Goal: Task Accomplishment & Management: Use online tool/utility

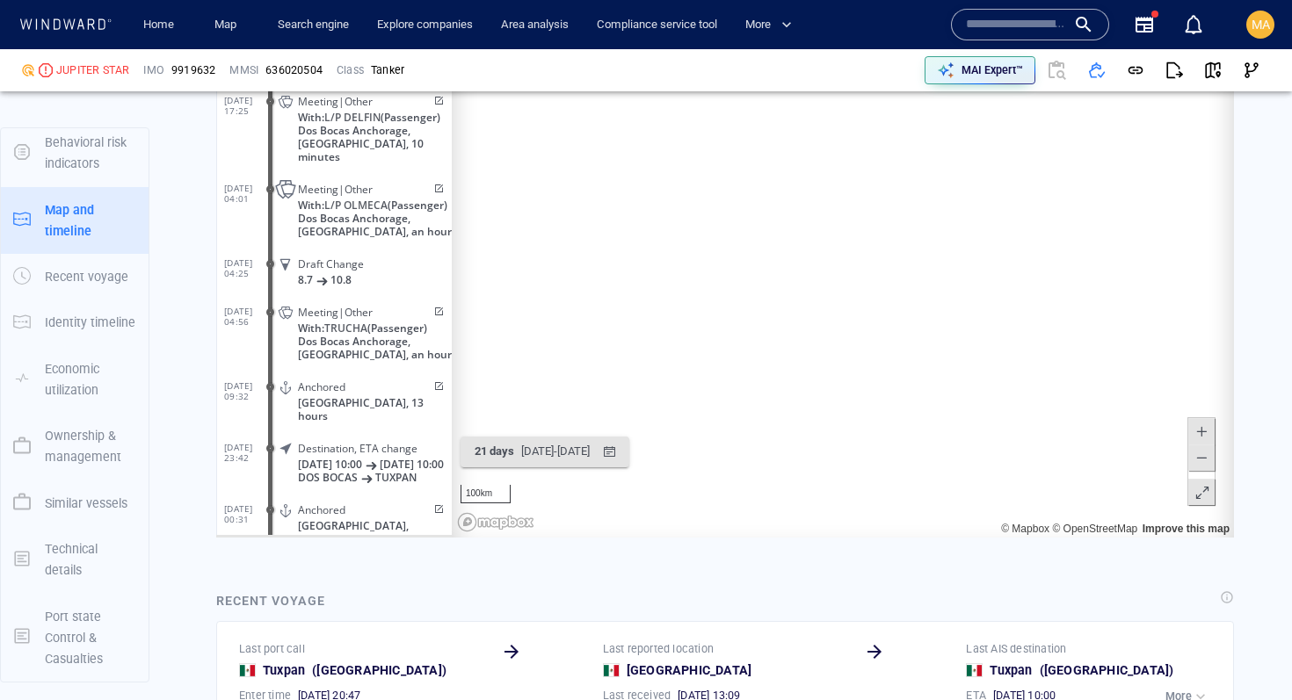
scroll to position [2305, 0]
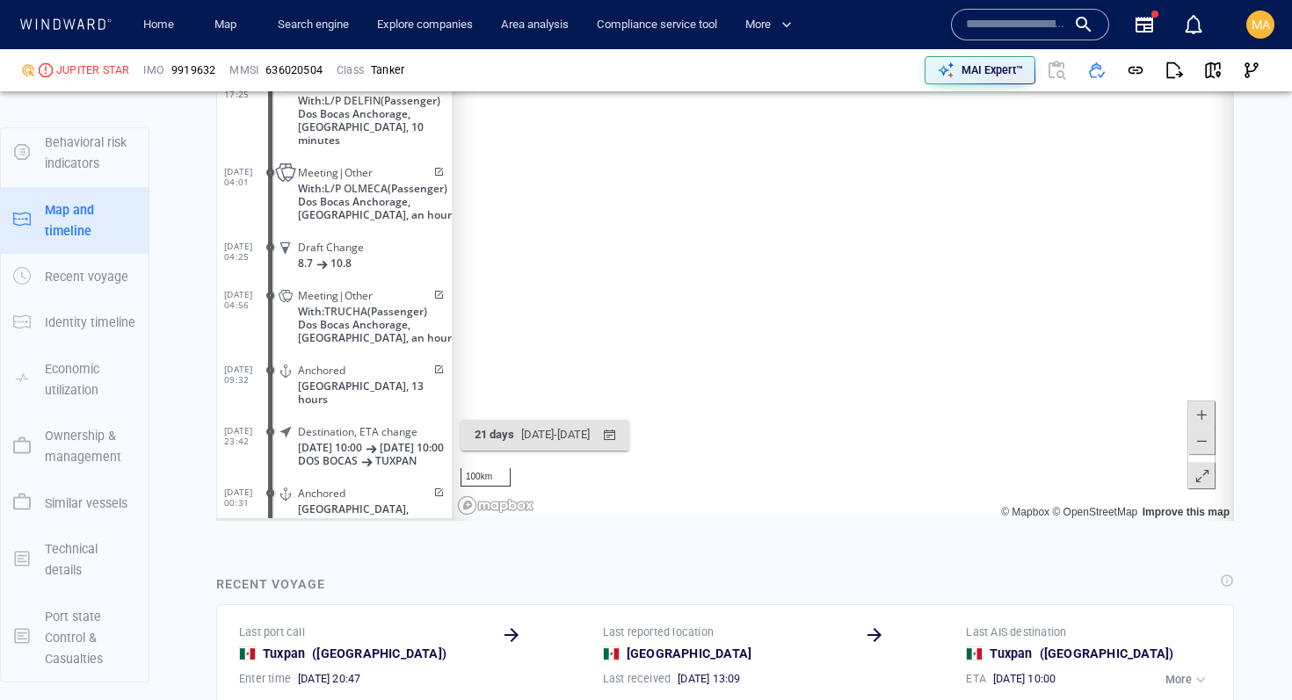
click at [433, 167] on span at bounding box center [437, 172] width 15 height 11
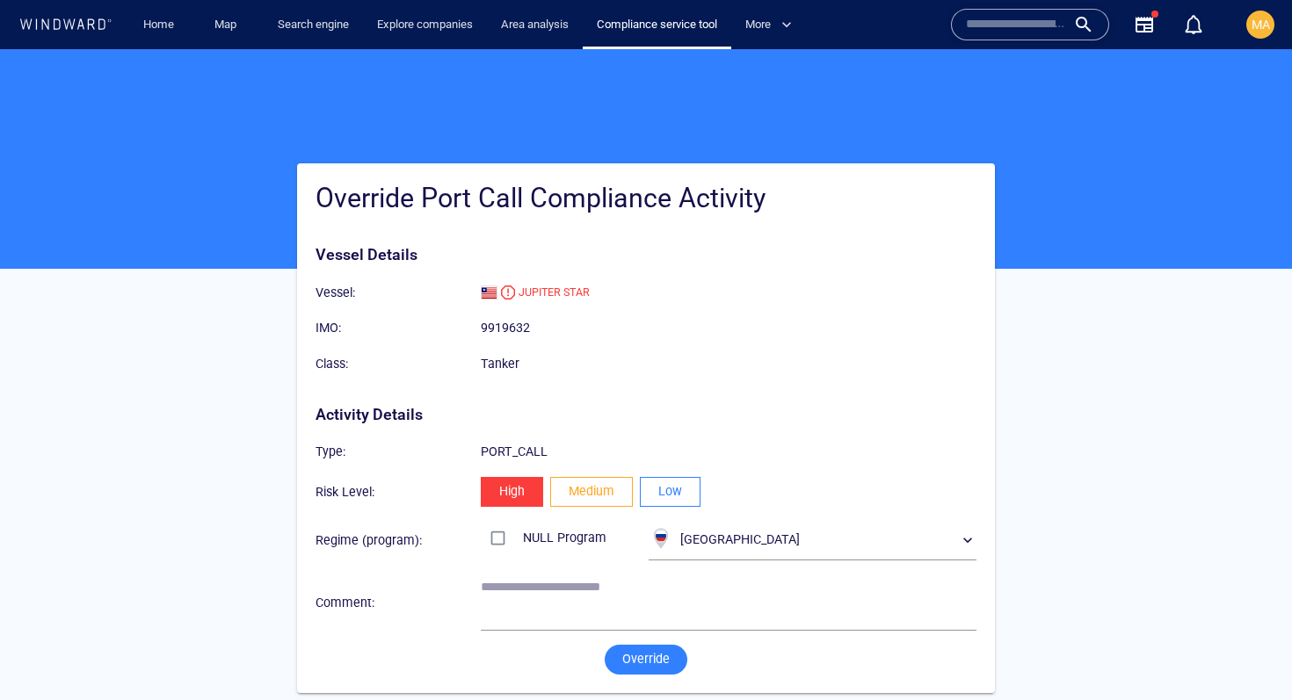
click at [591, 493] on span "Medium" at bounding box center [592, 492] width 46 height 22
click at [529, 610] on textarea at bounding box center [729, 602] width 496 height 45
type textarea "**********"
click at [644, 663] on span "Override" at bounding box center [645, 660] width 47 height 22
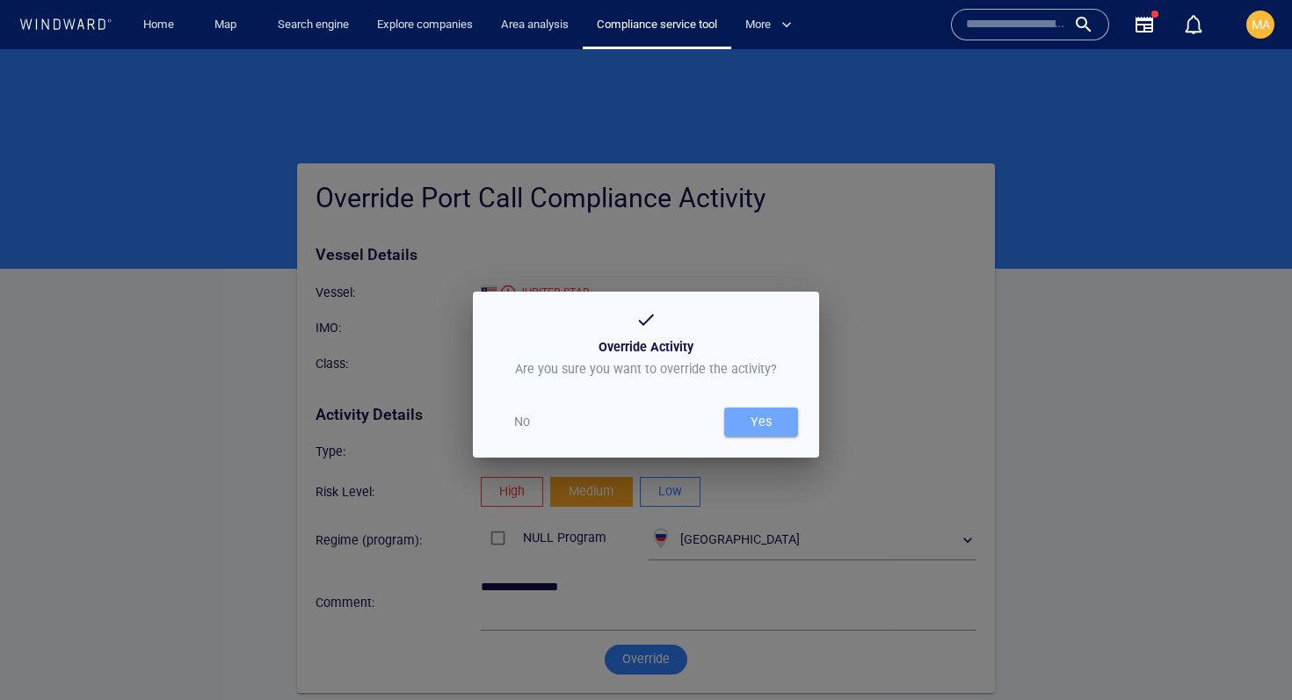
click at [767, 409] on div "Yes" at bounding box center [761, 422] width 28 height 29
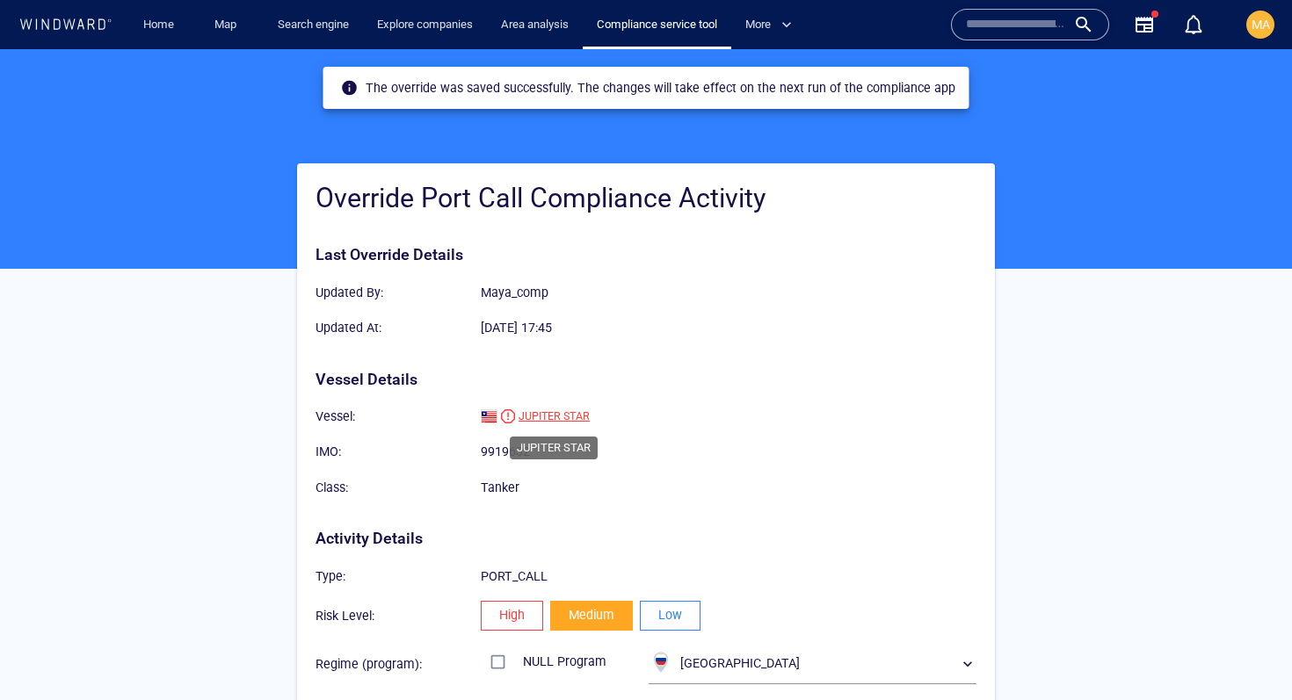
scroll to position [134, 0]
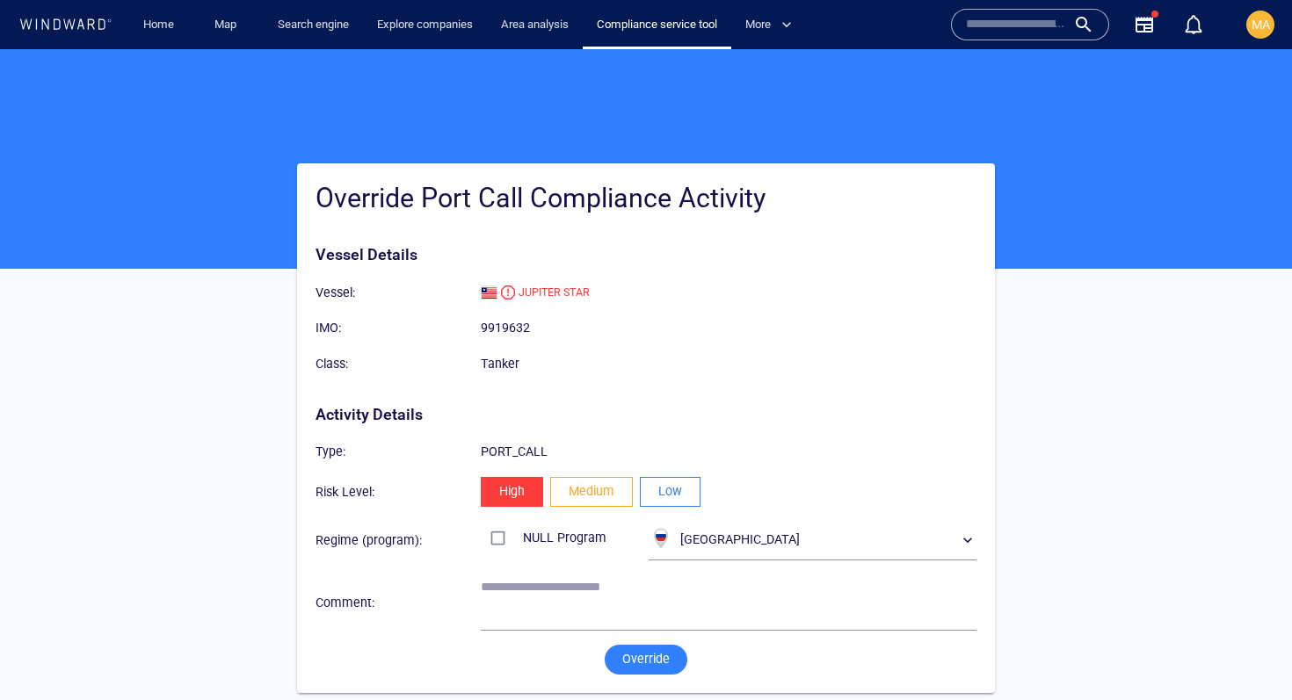
click at [594, 488] on span "Medium" at bounding box center [592, 492] width 46 height 22
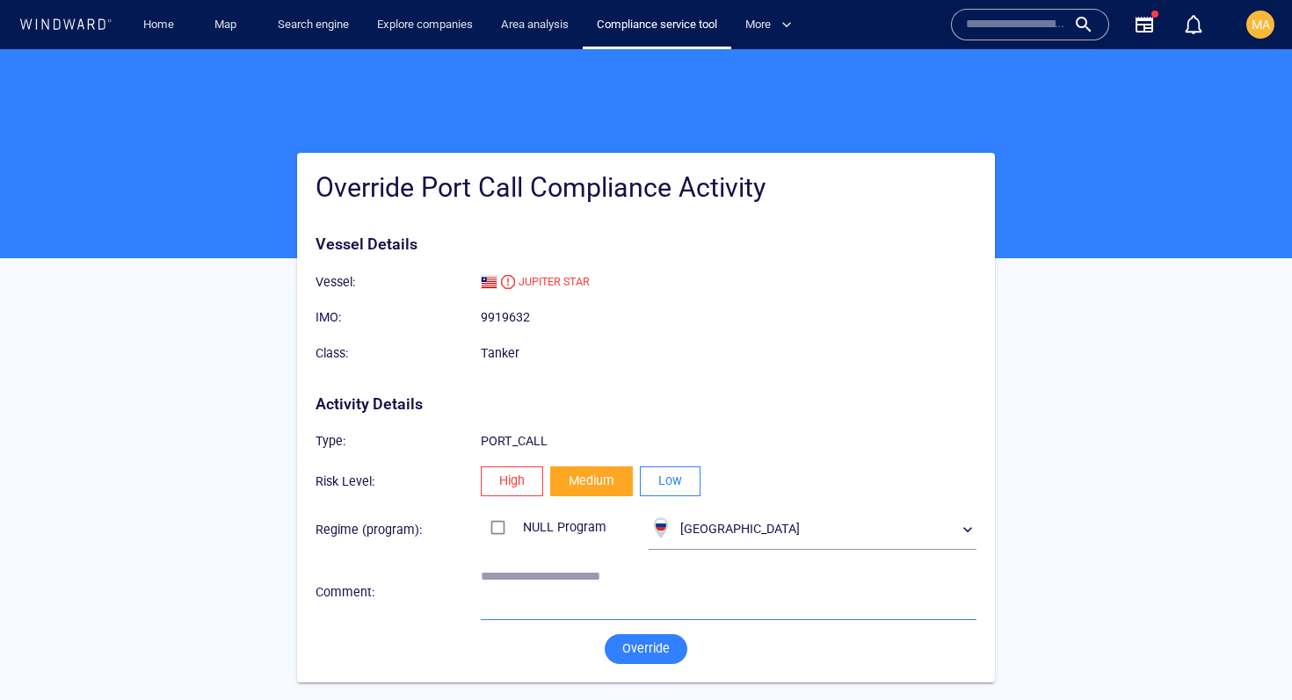
click at [538, 598] on textarea at bounding box center [729, 591] width 496 height 45
paste textarea "**********"
paste textarea
type textarea "**********"
click at [632, 649] on span "Override" at bounding box center [645, 649] width 47 height 22
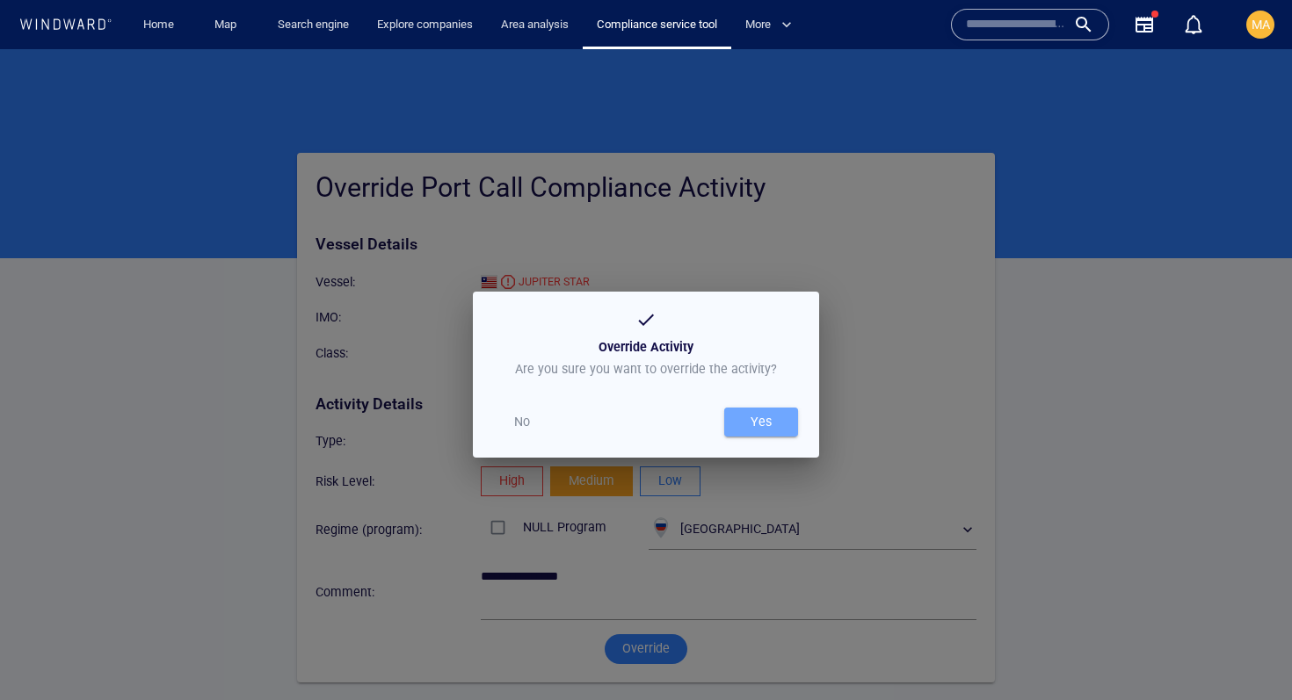
click at [763, 419] on div "Yes" at bounding box center [761, 422] width 28 height 29
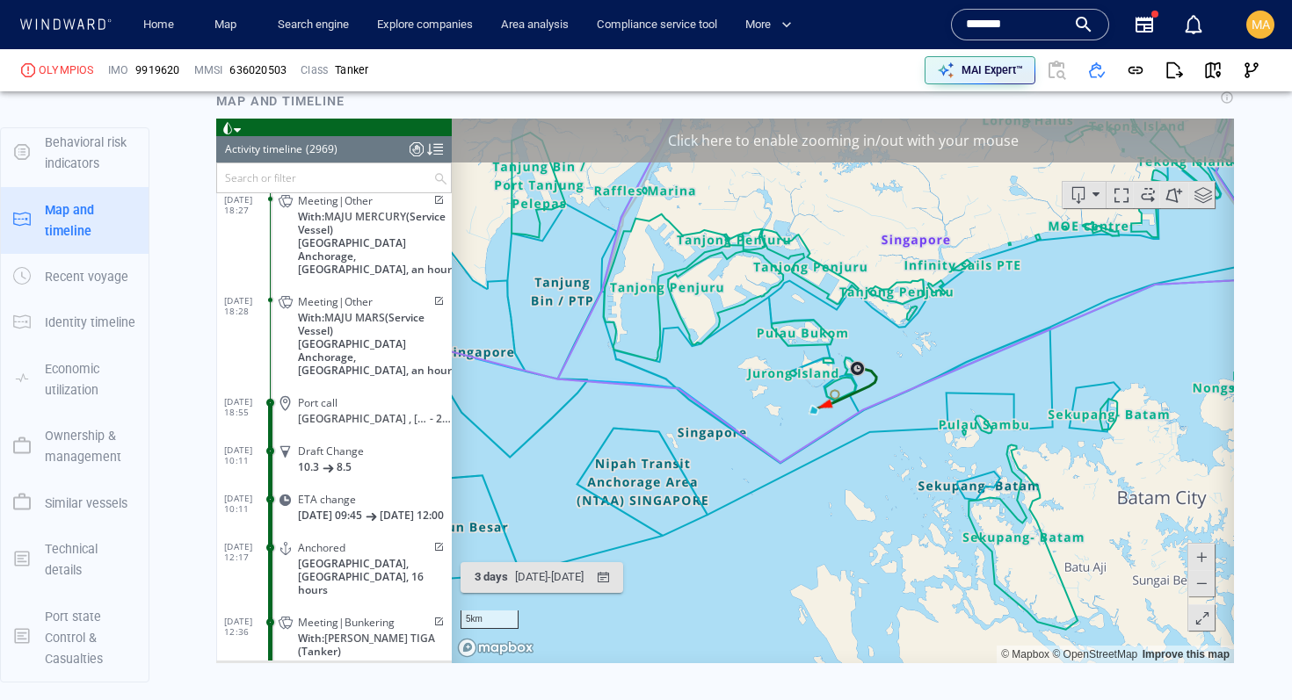
scroll to position [2327, 0]
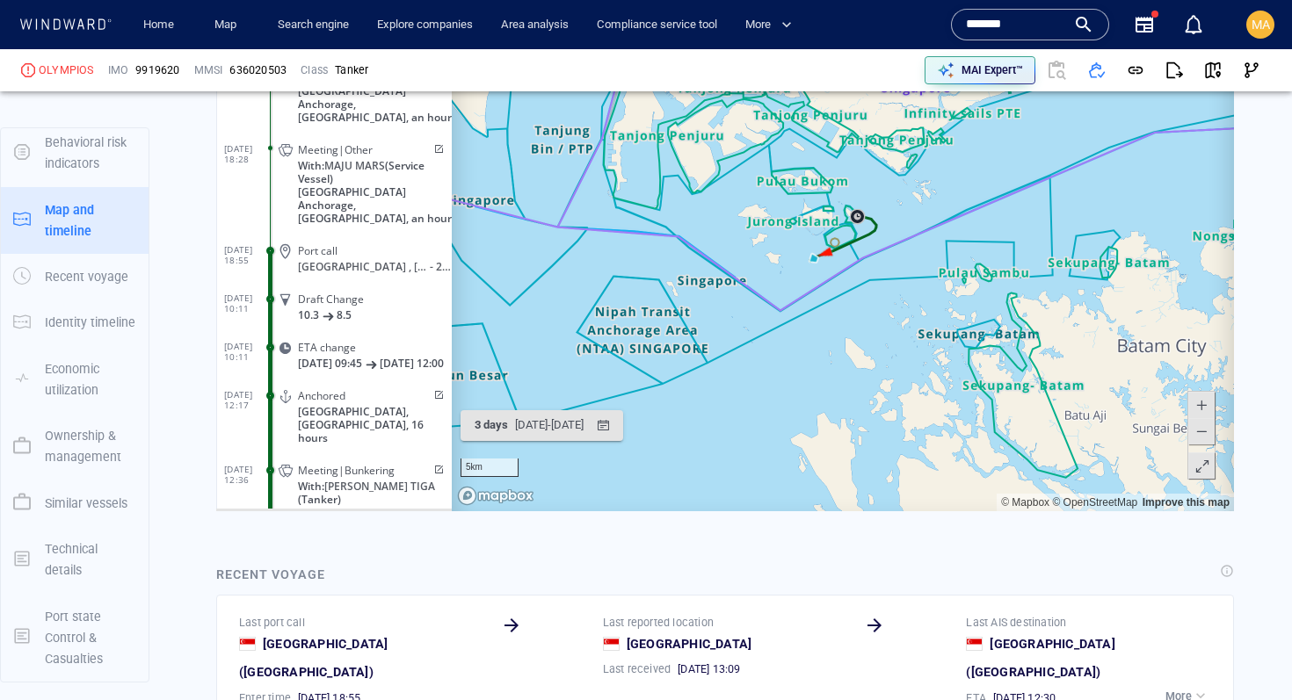
click at [430, 391] on span at bounding box center [437, 396] width 15 height 11
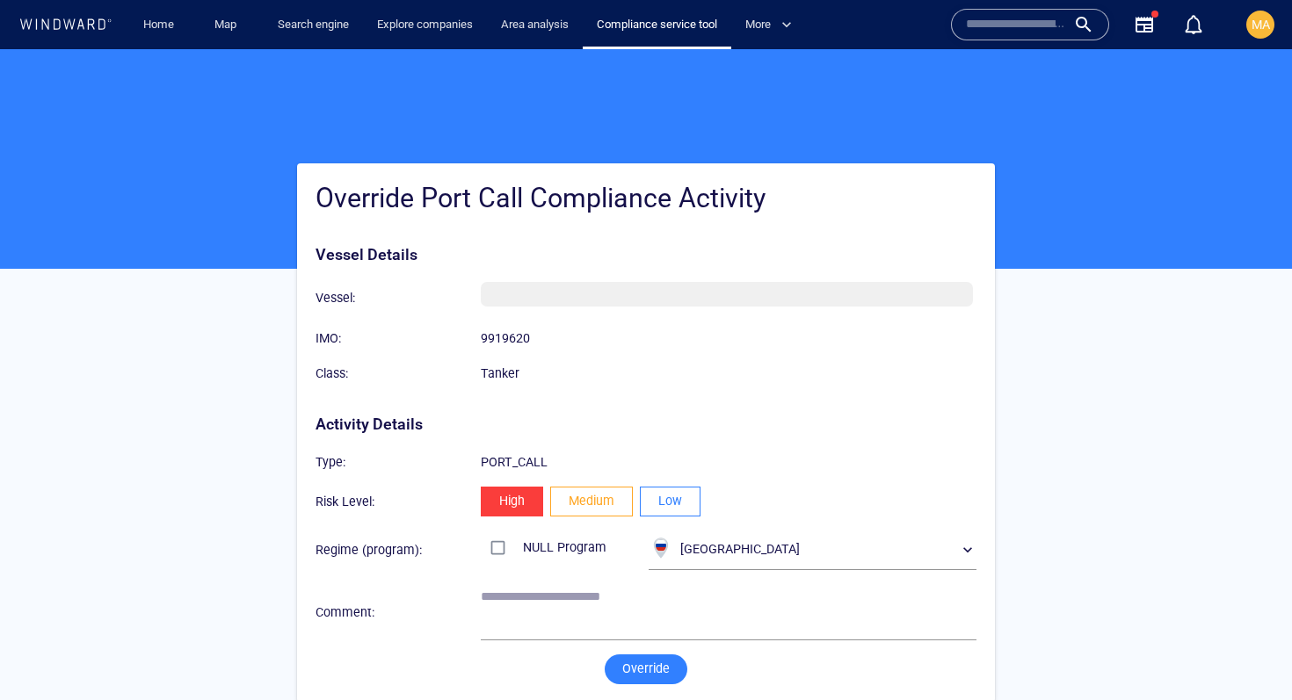
click at [592, 491] on span "Medium" at bounding box center [592, 501] width 46 height 22
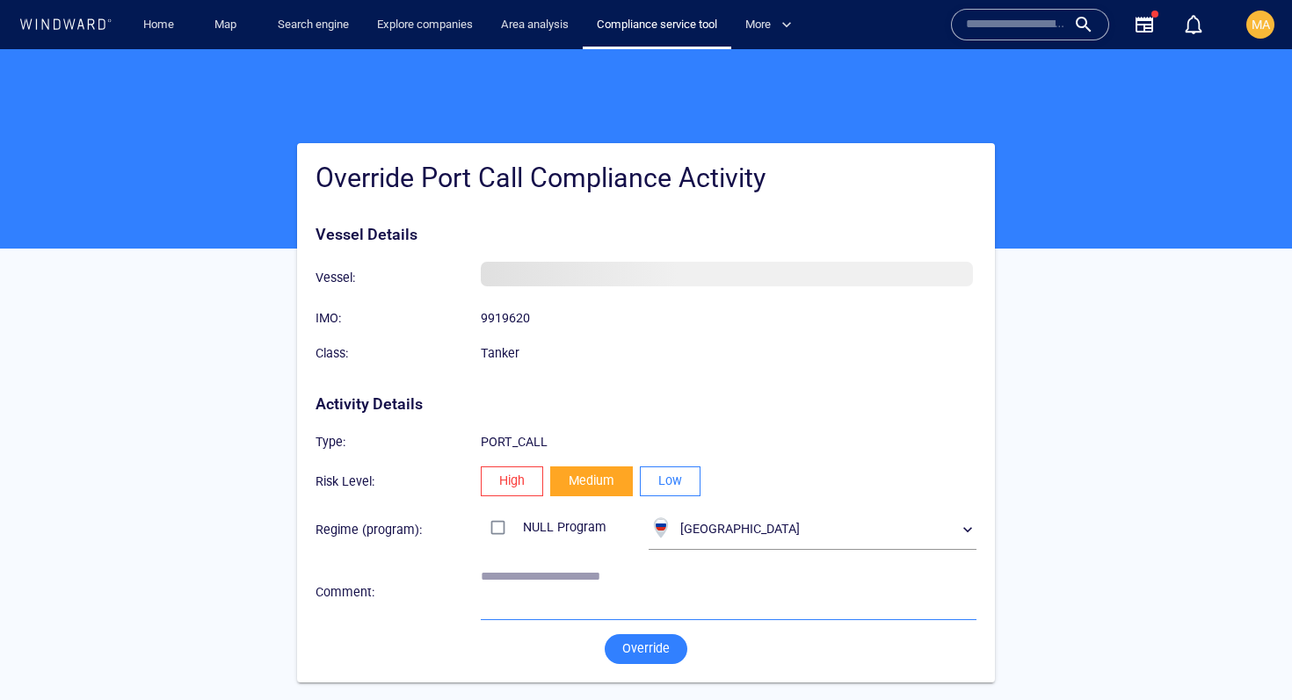
click at [569, 575] on textarea at bounding box center [729, 591] width 496 height 45
type textarea "*"
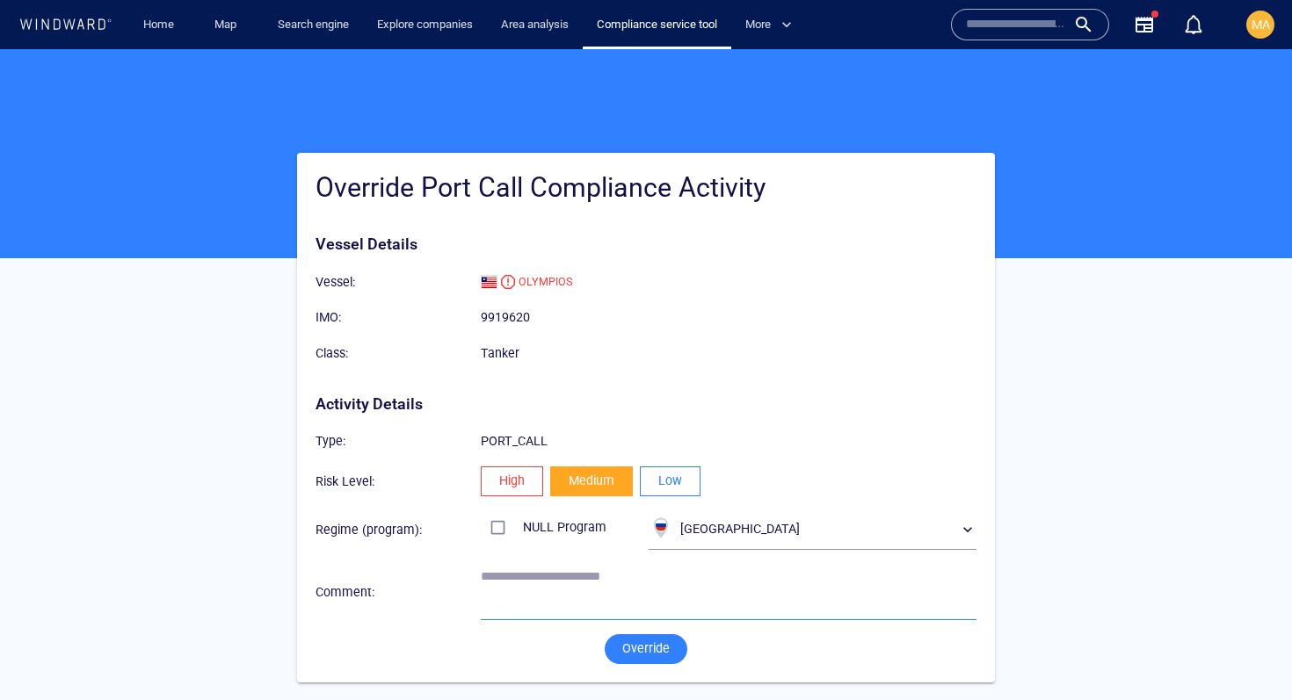
scroll to position [11, 0]
paste textarea "**********"
type textarea "**********"
click at [636, 650] on span "Override" at bounding box center [645, 649] width 47 height 22
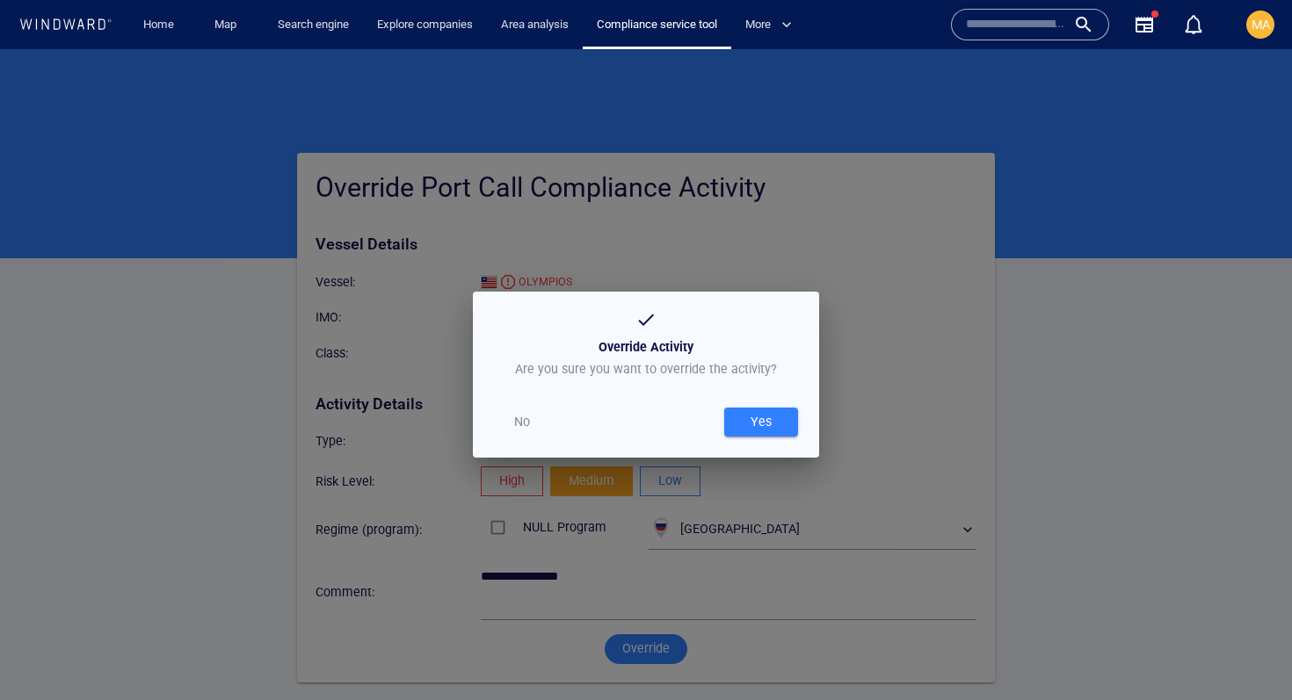
click at [761, 415] on div "Yes" at bounding box center [761, 422] width 28 height 29
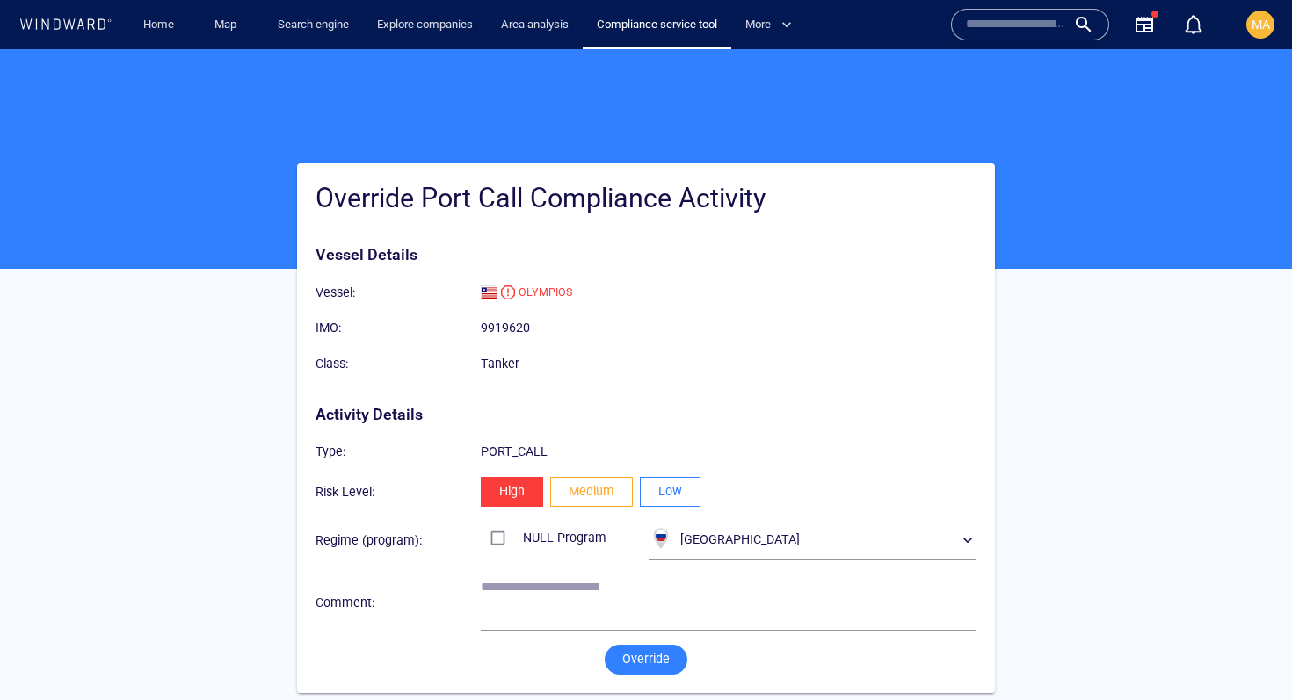
click at [559, 497] on button "Medium" at bounding box center [591, 492] width 83 height 30
click at [526, 610] on textarea at bounding box center [729, 602] width 496 height 45
paste textarea "**********"
type textarea "**********"
click at [649, 654] on span "Override" at bounding box center [645, 660] width 47 height 22
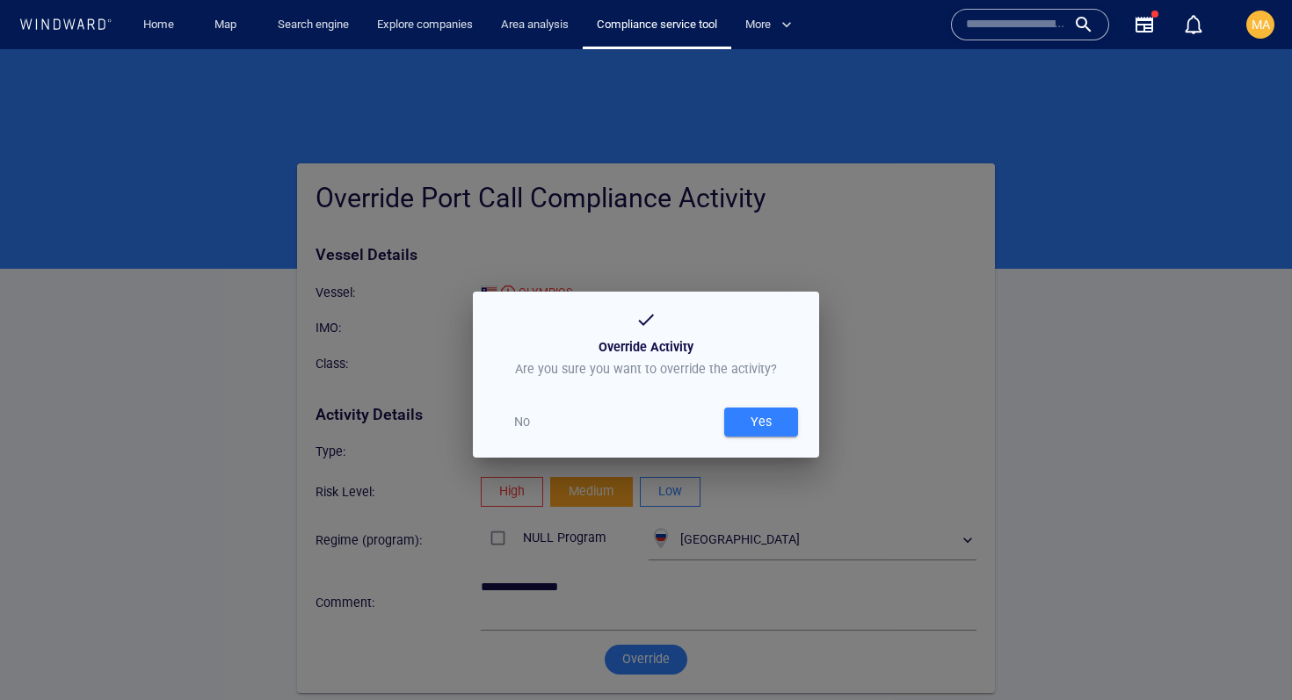
click at [773, 421] on div "Yes" at bounding box center [761, 422] width 28 height 29
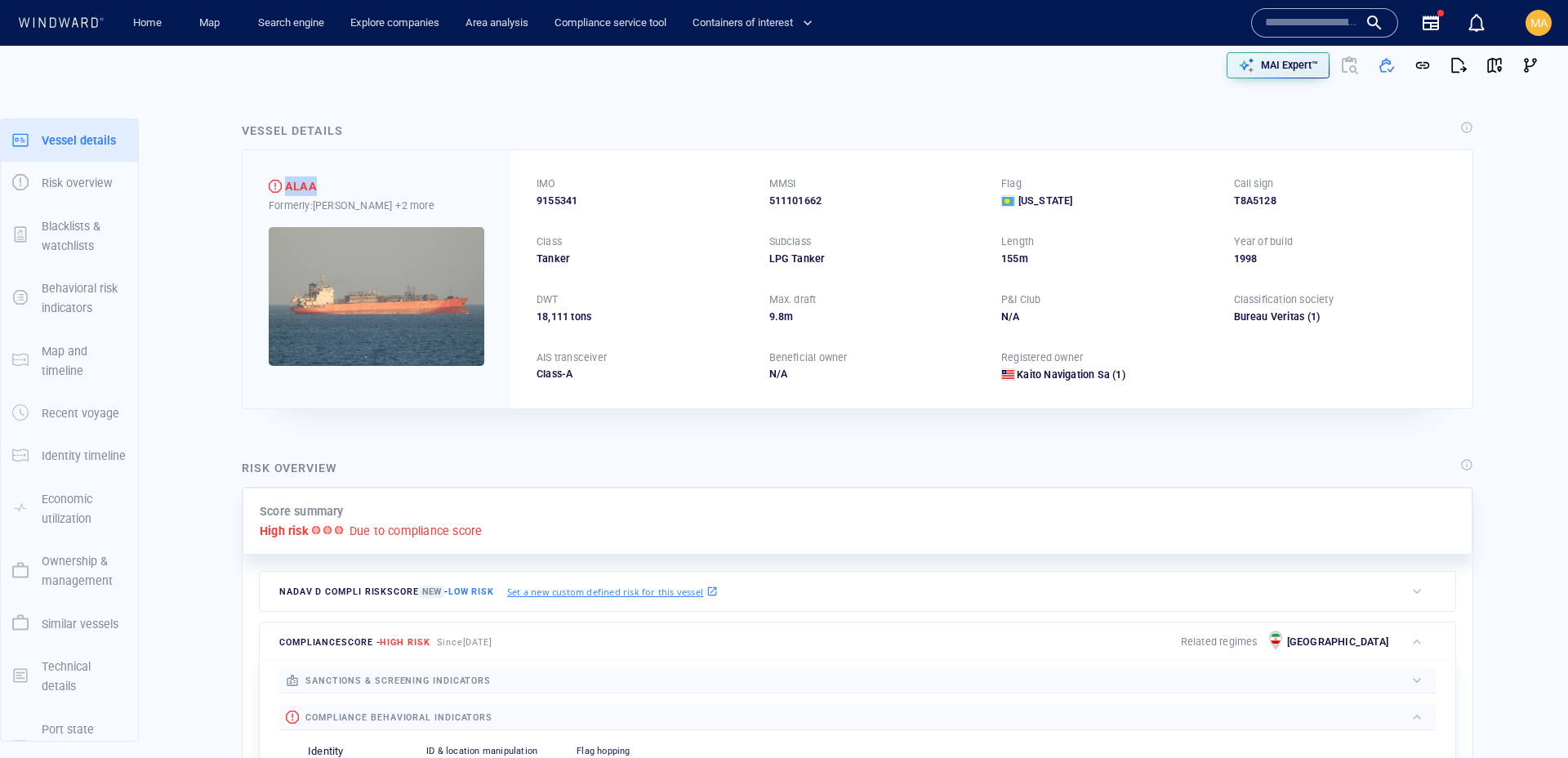
drag, startPoint x: 321, startPoint y: 187, endPoint x: 265, endPoint y: 186, distance: 56.0
click at [264, 186] on div "ALAA Formerly: [PERSON_NAME] +2 more" at bounding box center [376, 279] width 268 height 257
copy div "ALAA"
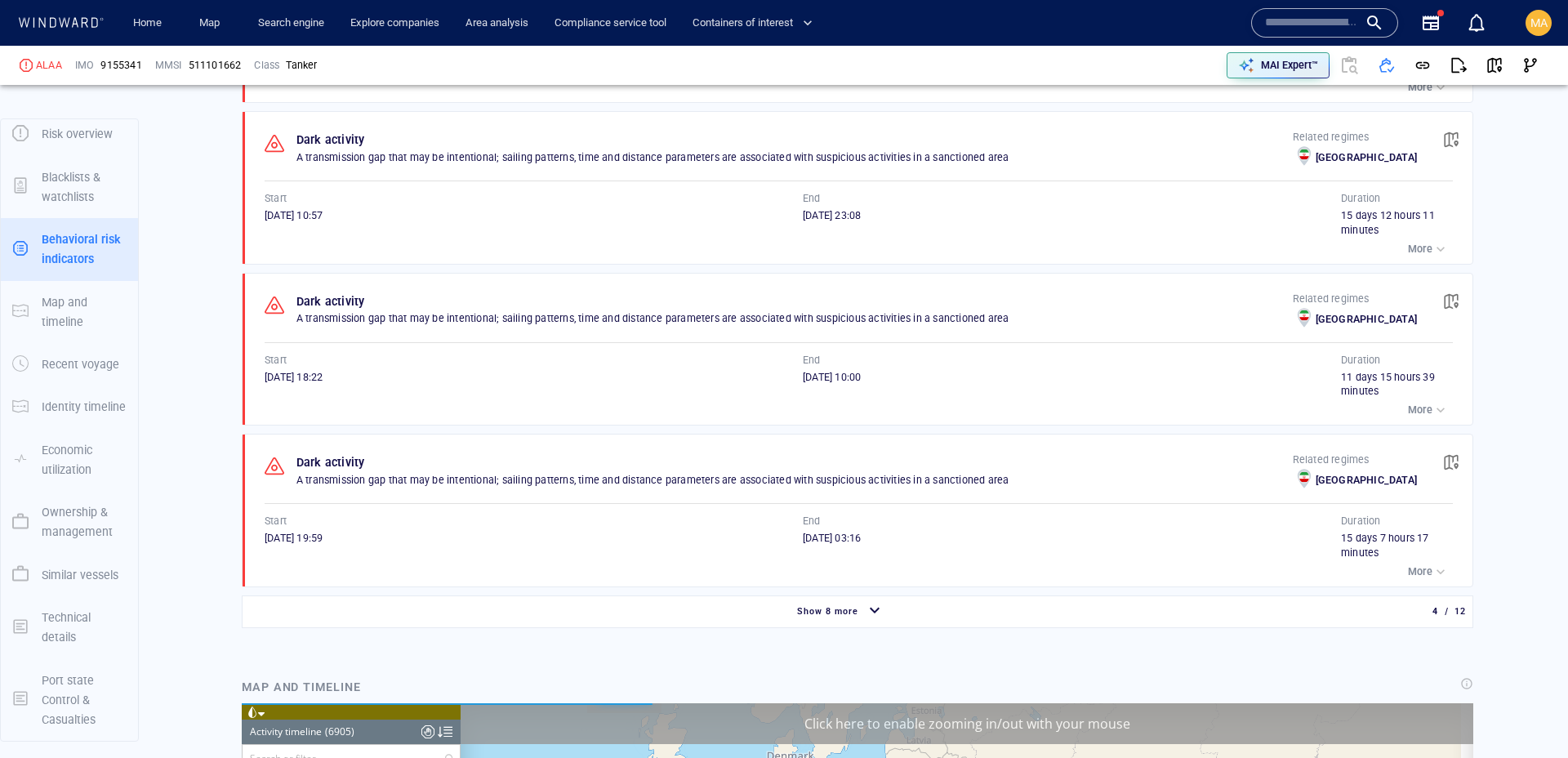
scroll to position [1157, 0]
click at [294, 610] on div "Show 8 more" at bounding box center [841, 611] width 1190 height 29
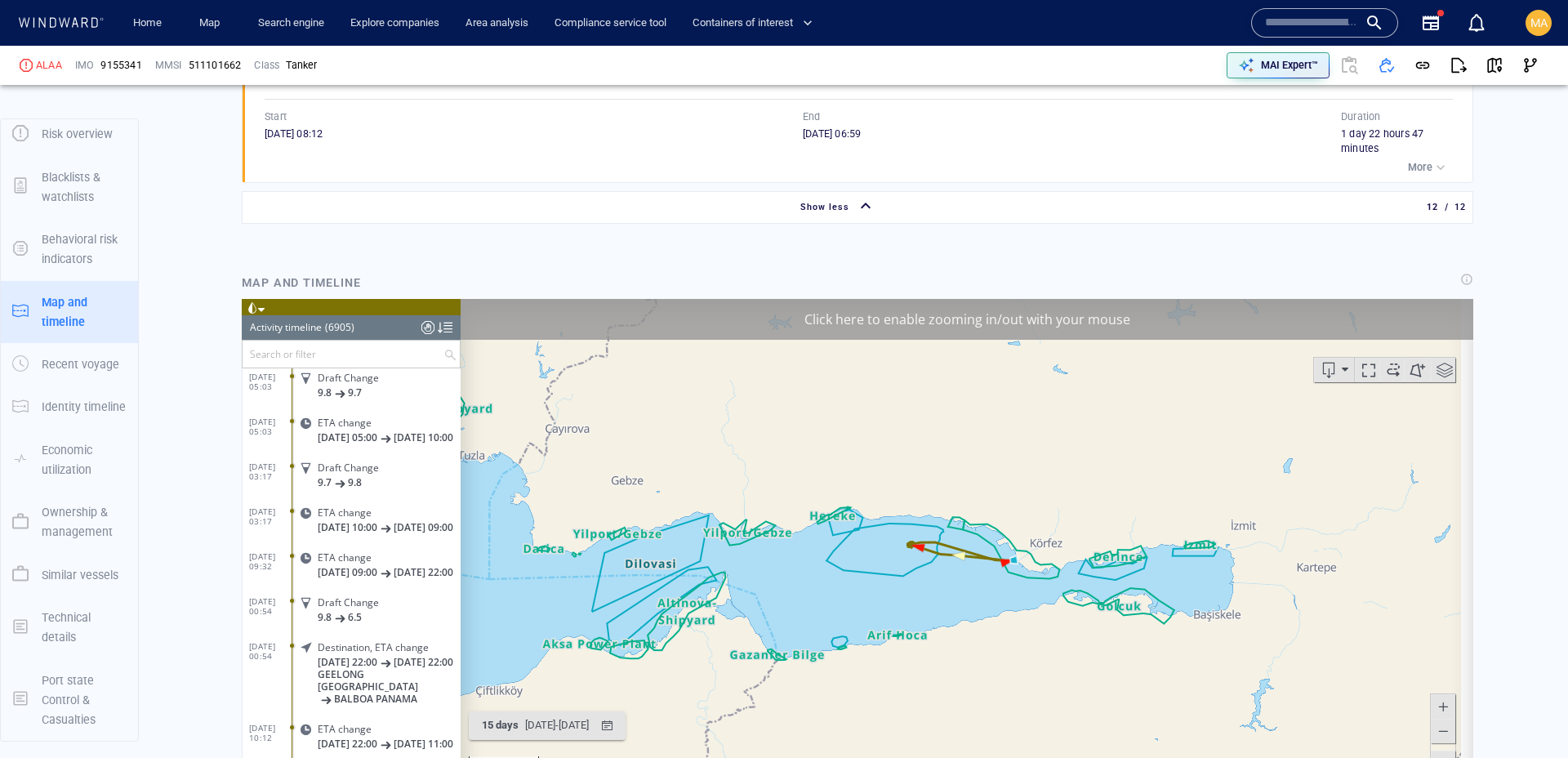
click at [351, 361] on input "text" at bounding box center [343, 353] width 201 height 27
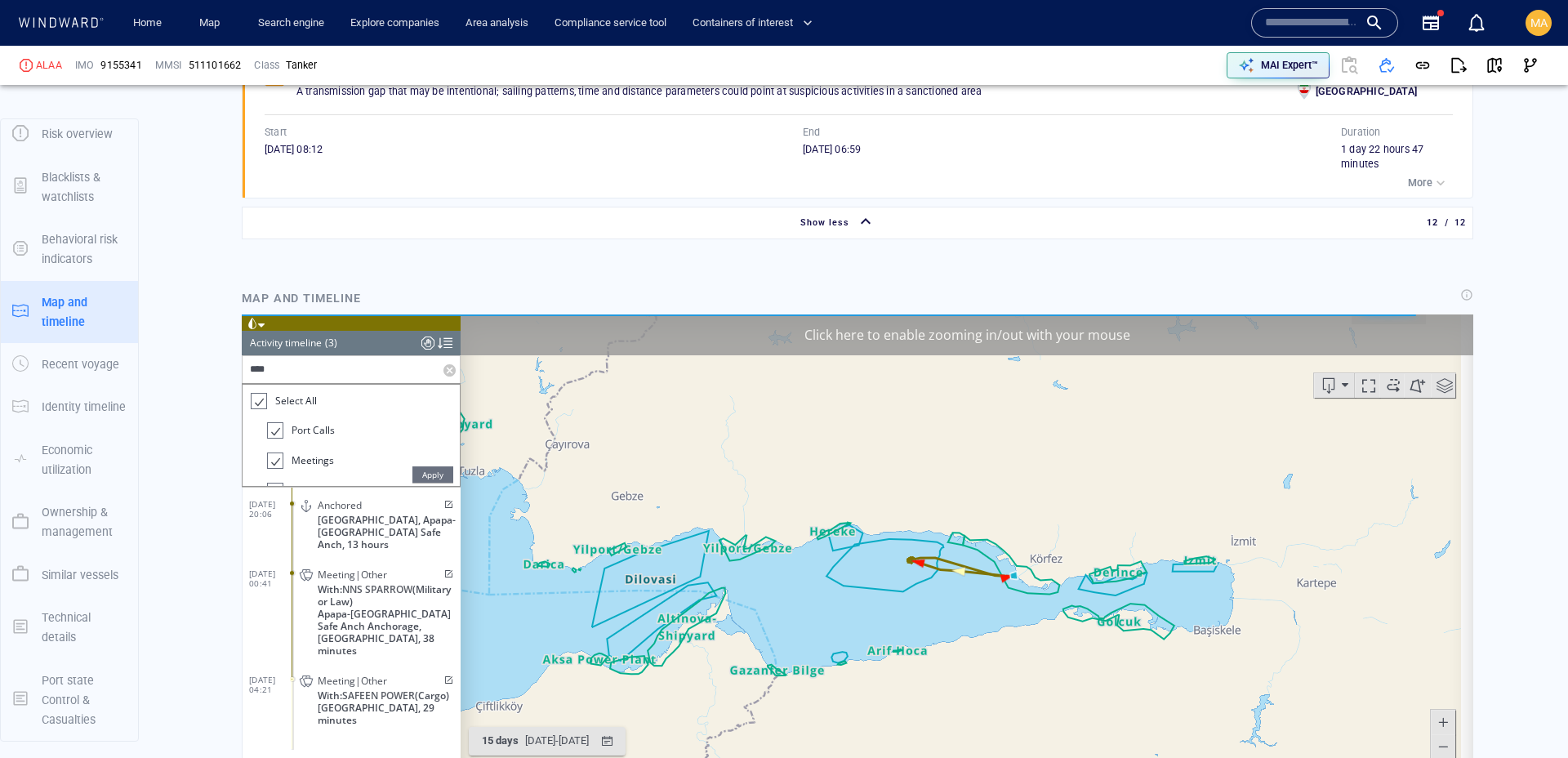
type input "****"
click at [435, 473] on span "Apply" at bounding box center [433, 475] width 41 height 17
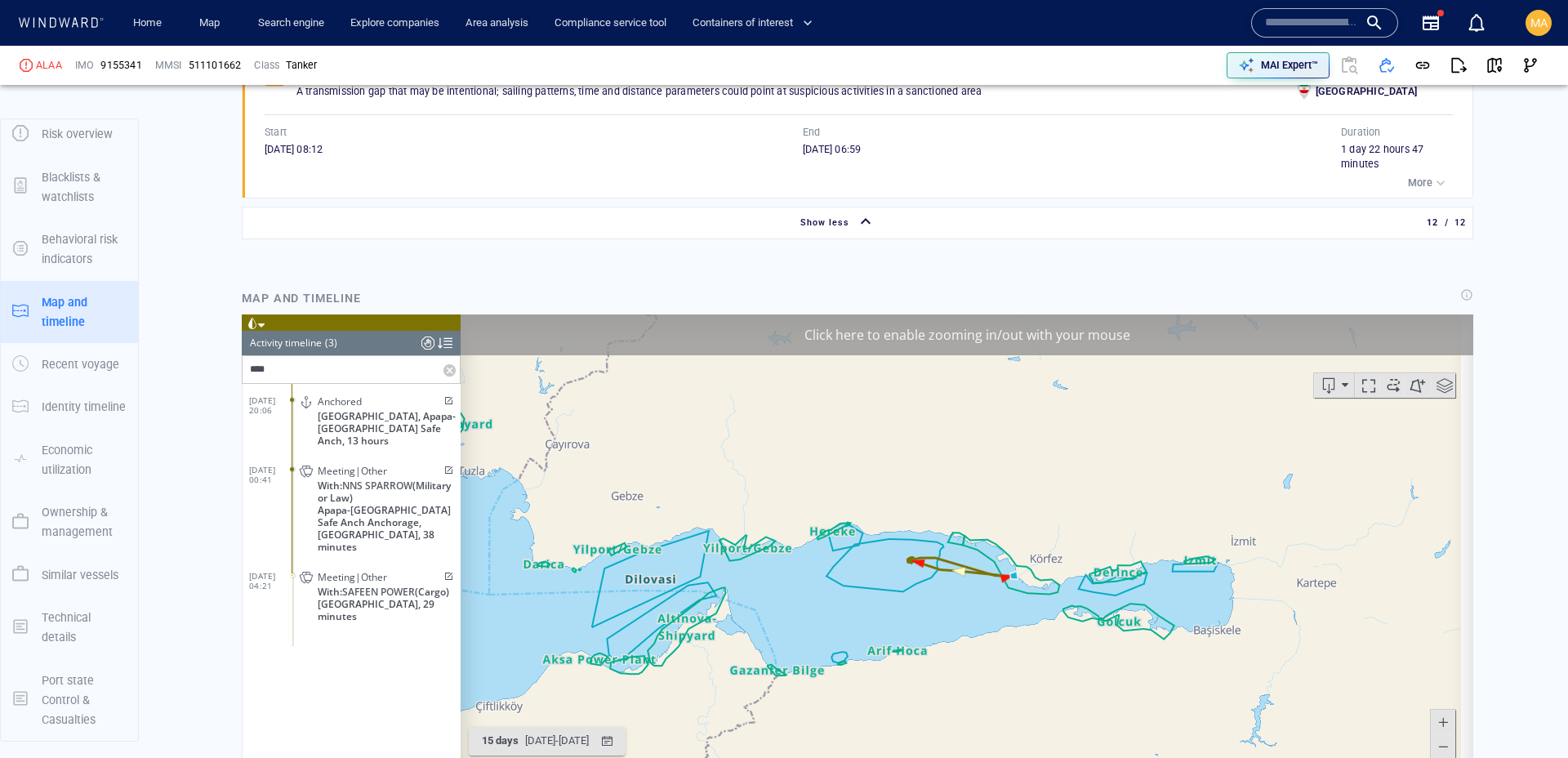
click at [451, 372] on label at bounding box center [452, 369] width 17 height 27
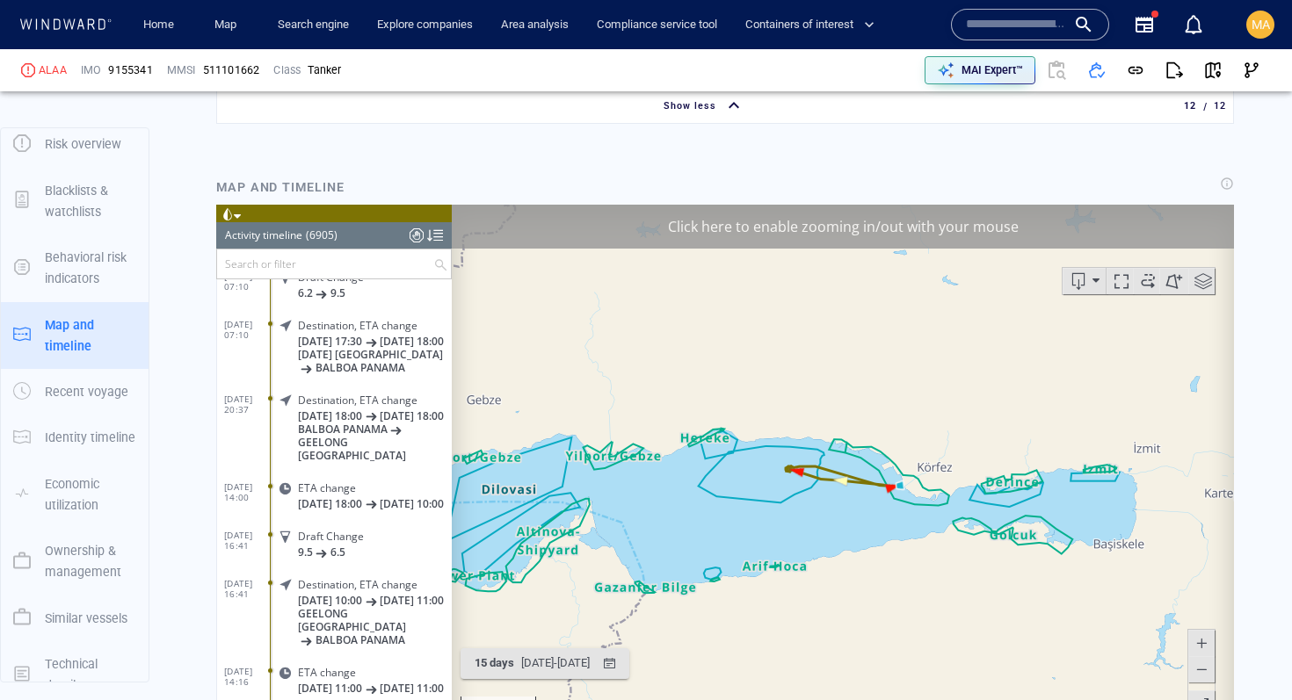
scroll to position [169, 0]
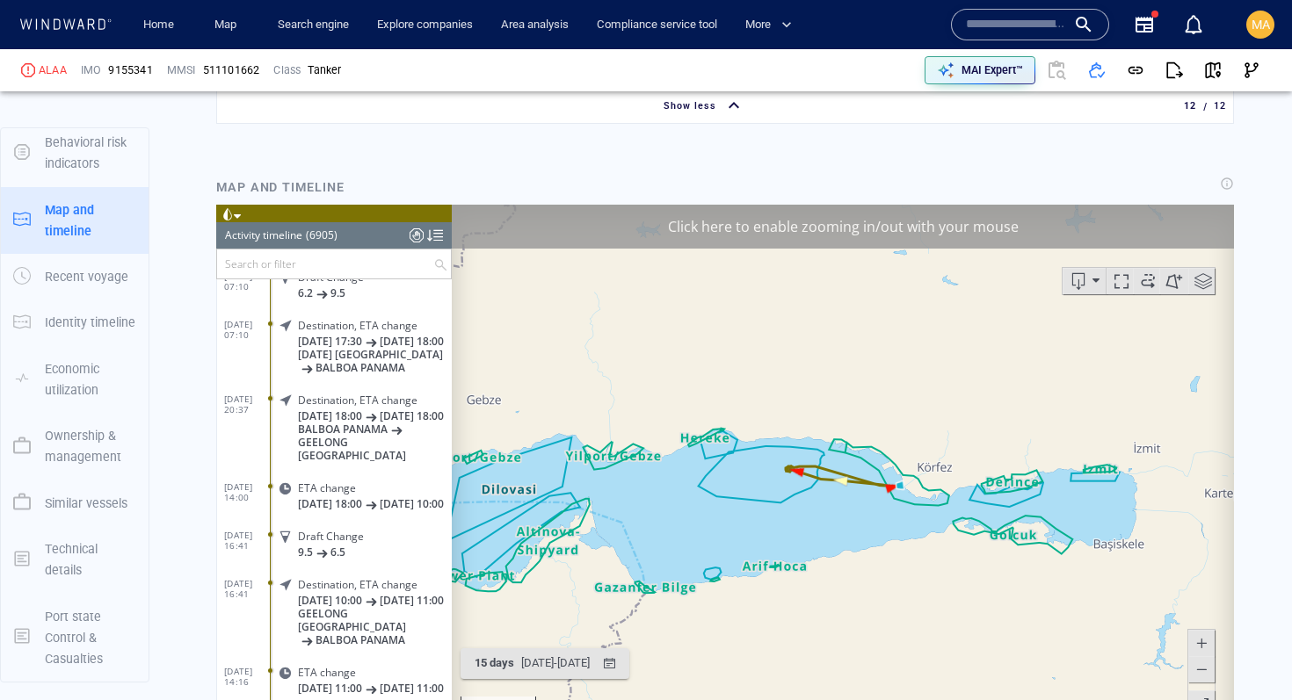
click at [1019, 10] on div at bounding box center [1030, 25] width 158 height 32
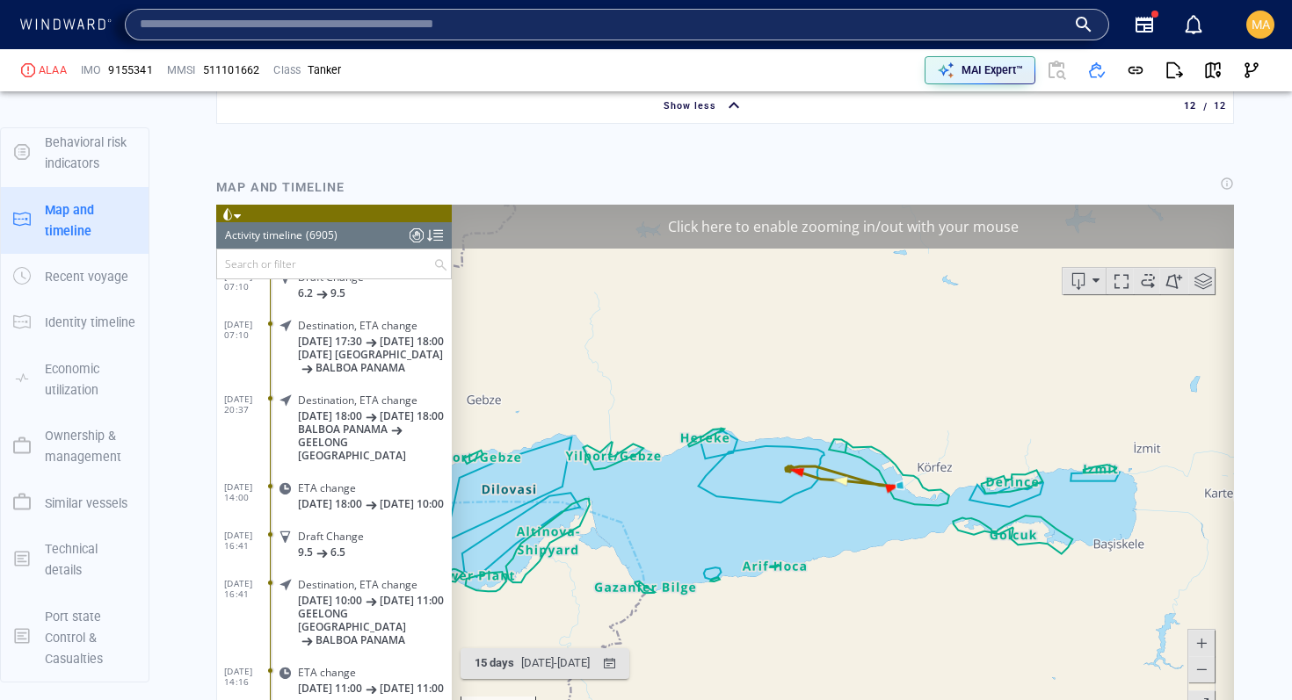
click at [1021, 17] on input "text" at bounding box center [603, 24] width 926 height 26
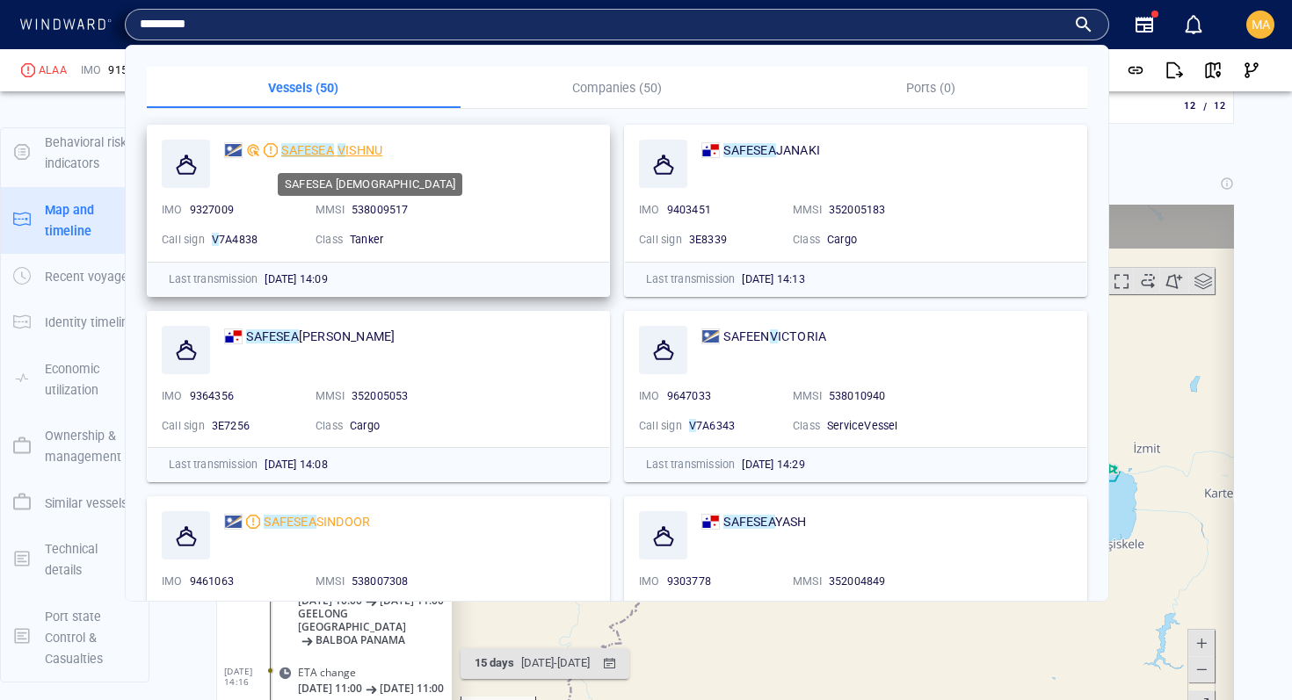
type input "*********"
click at [309, 149] on mark "SAFESEA" at bounding box center [307, 150] width 52 height 14
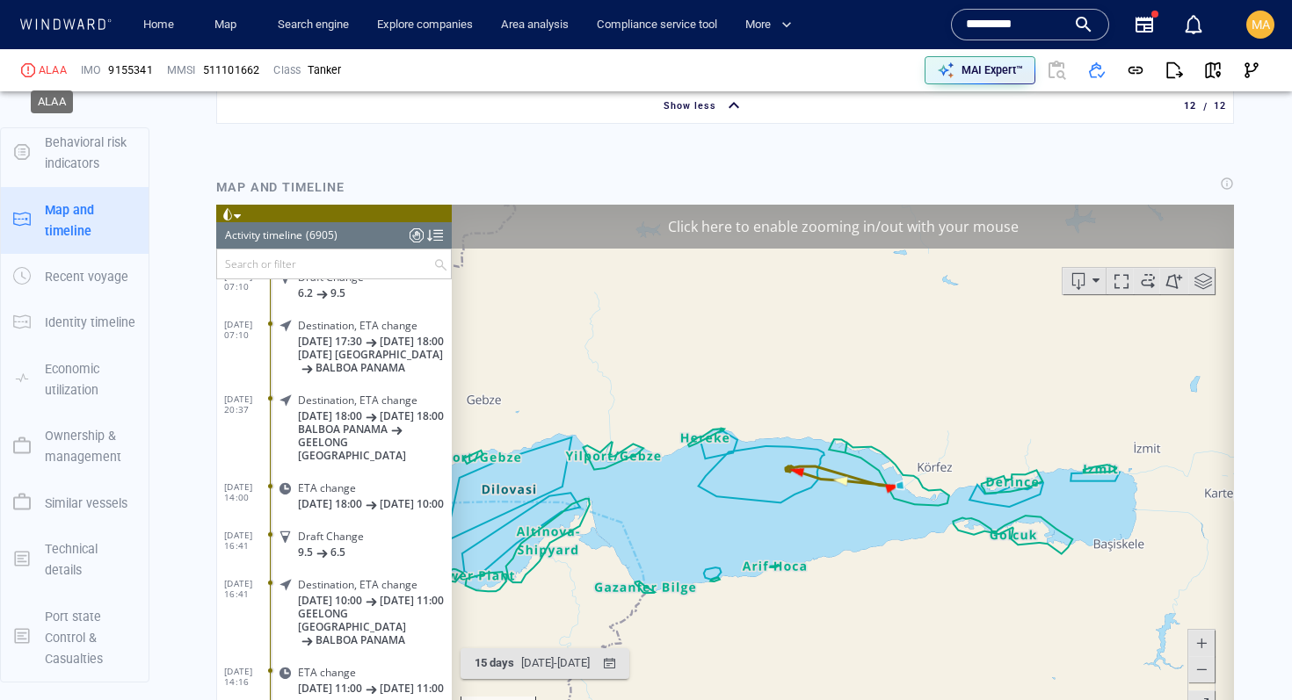
click at [51, 72] on div "ALAA" at bounding box center [53, 70] width 28 height 16
copy div "ALAA"
click at [119, 69] on span "9155341" at bounding box center [130, 70] width 44 height 16
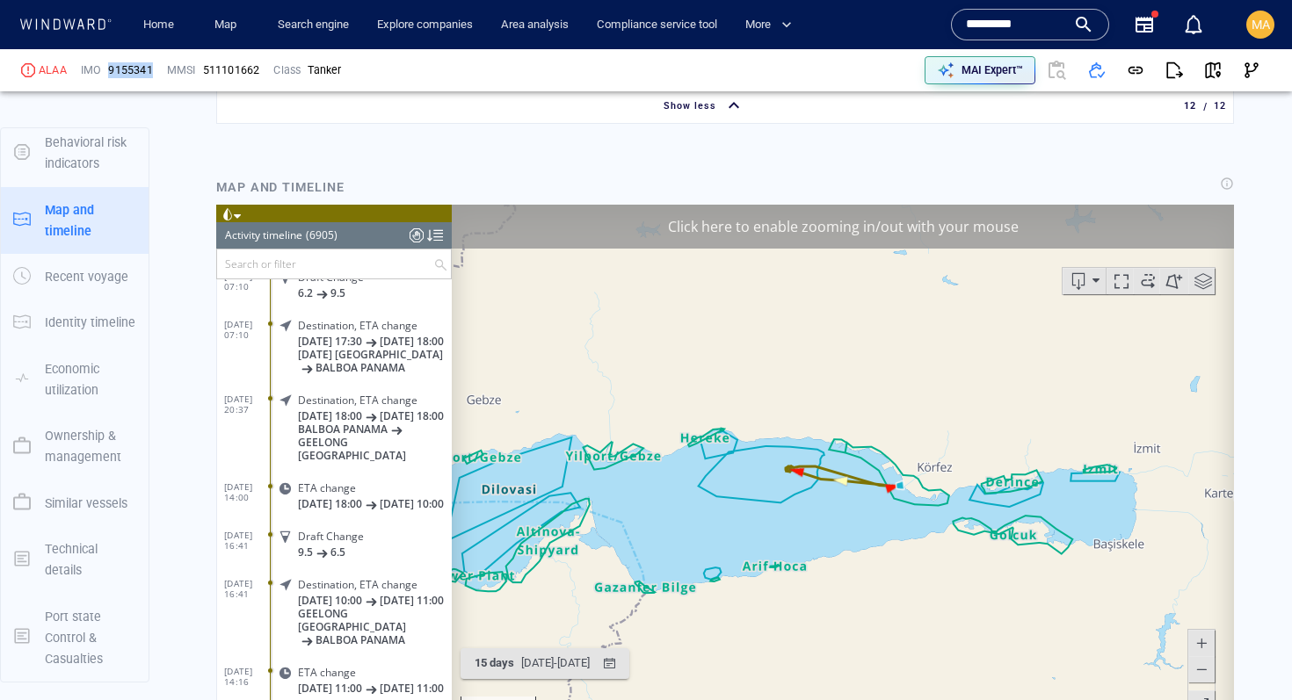
copy span "9155341"
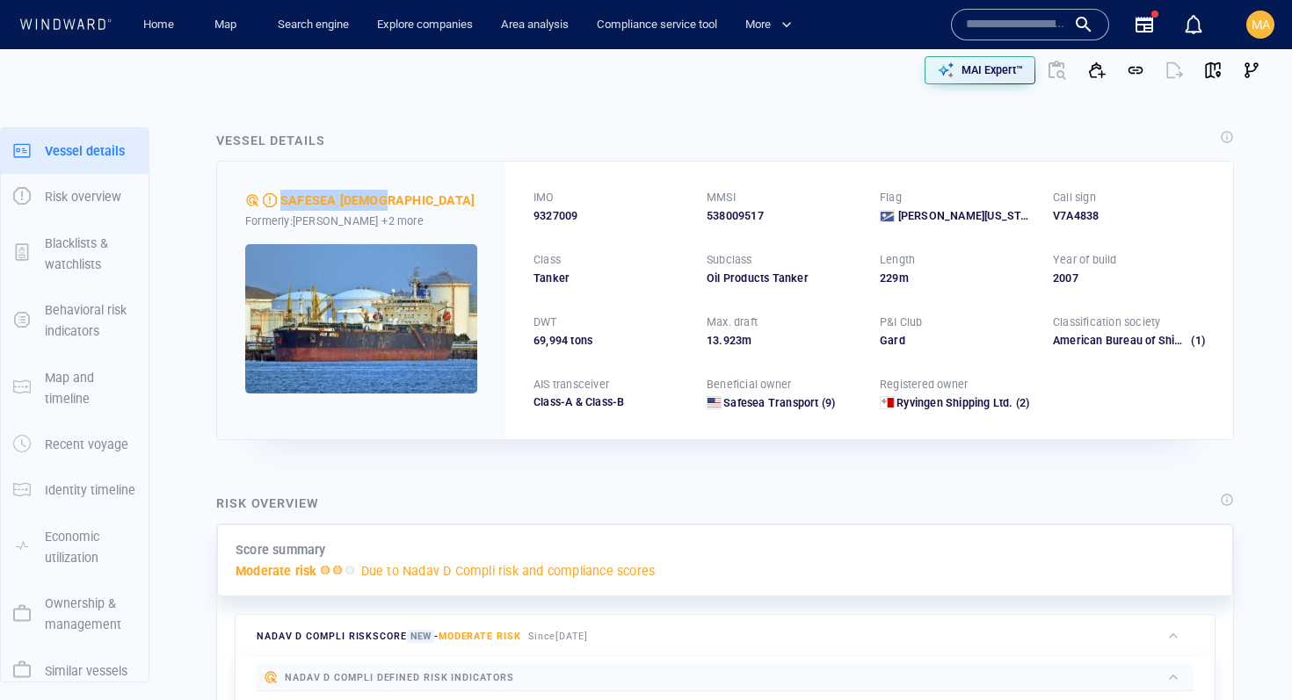
drag, startPoint x: 279, startPoint y: 198, endPoint x: 427, endPoint y: 199, distance: 147.6
click at [427, 199] on div "SAFESEA [DEMOGRAPHIC_DATA]" at bounding box center [361, 200] width 232 height 21
click at [562, 220] on span "9327009" at bounding box center [555, 216] width 44 height 16
copy span "9327009"
